Goal: Task Accomplishment & Management: Manage account settings

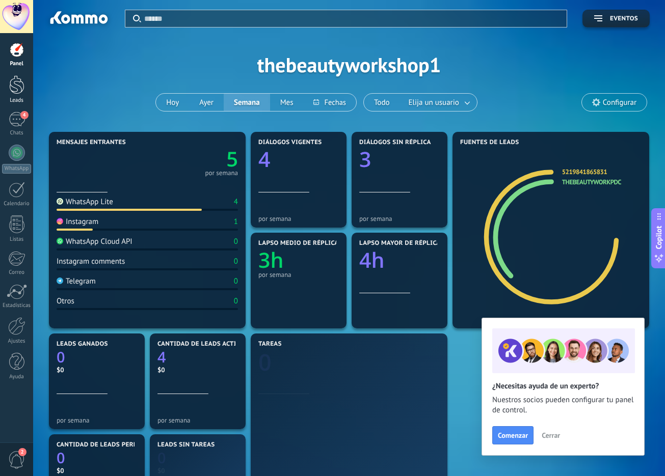
click at [14, 85] on div at bounding box center [16, 84] width 15 height 19
